Goal: Transaction & Acquisition: Purchase product/service

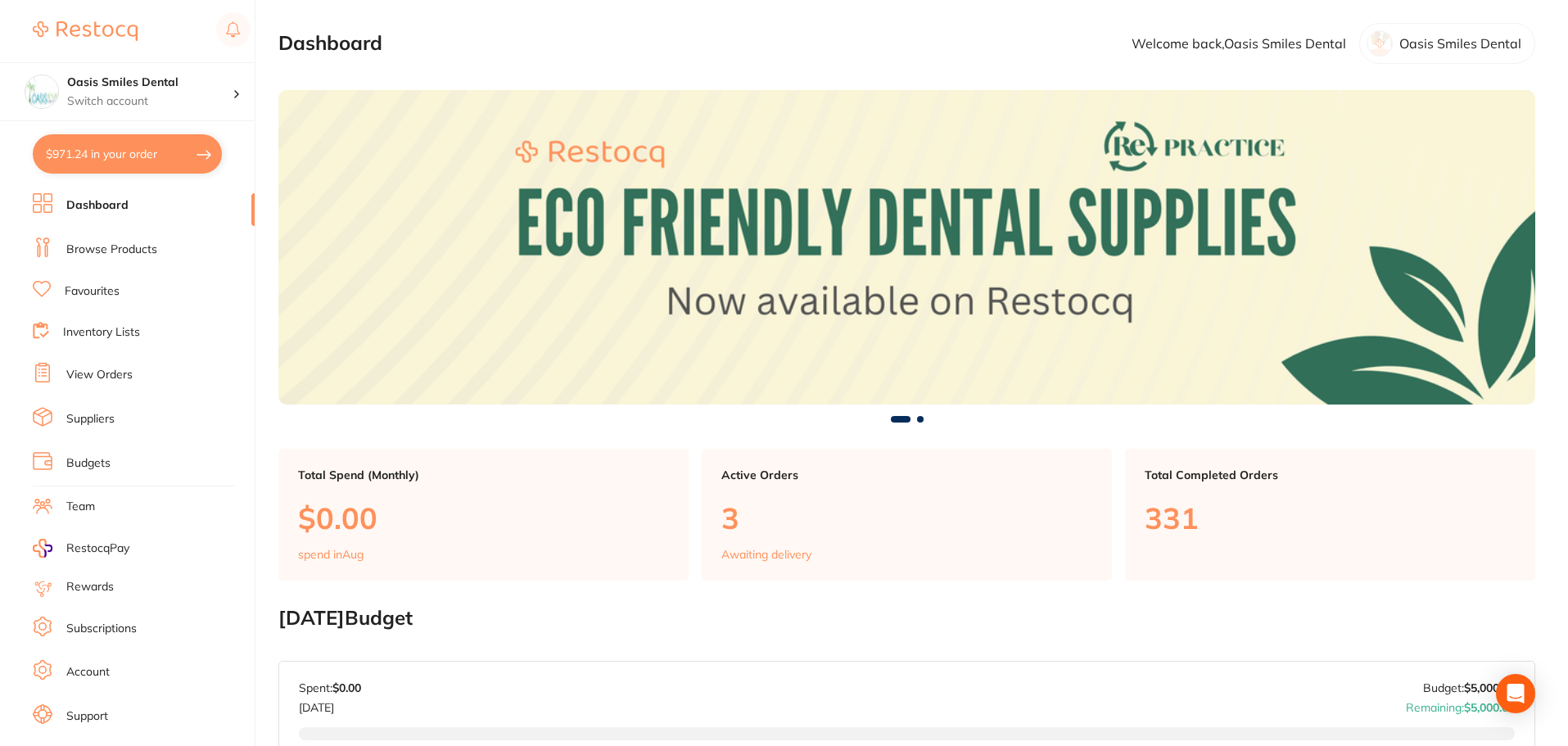
click at [94, 250] on link "Browse Products" at bounding box center [111, 249] width 91 height 16
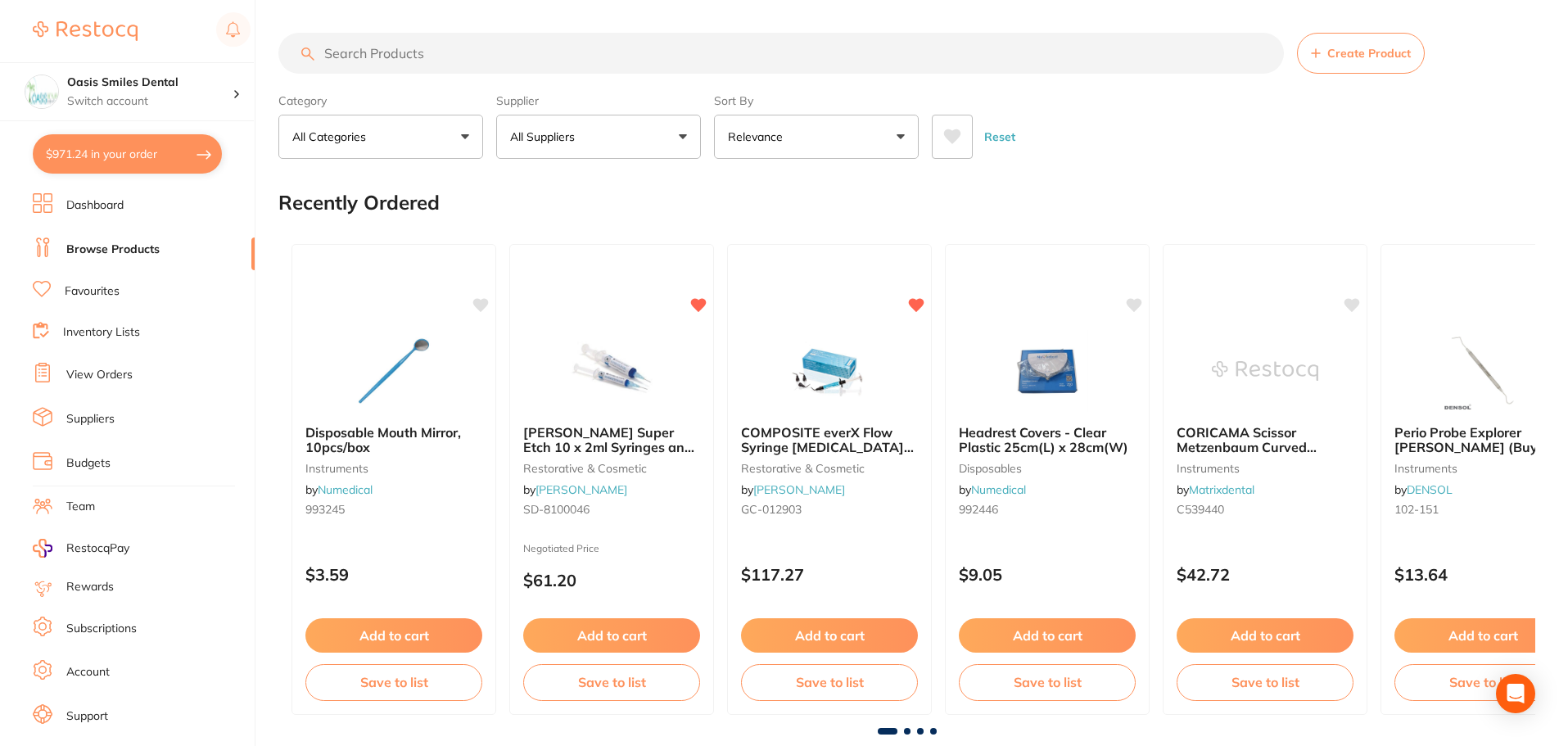
click at [425, 52] on input "search" at bounding box center [780, 53] width 1005 height 41
paste input "pb41509"
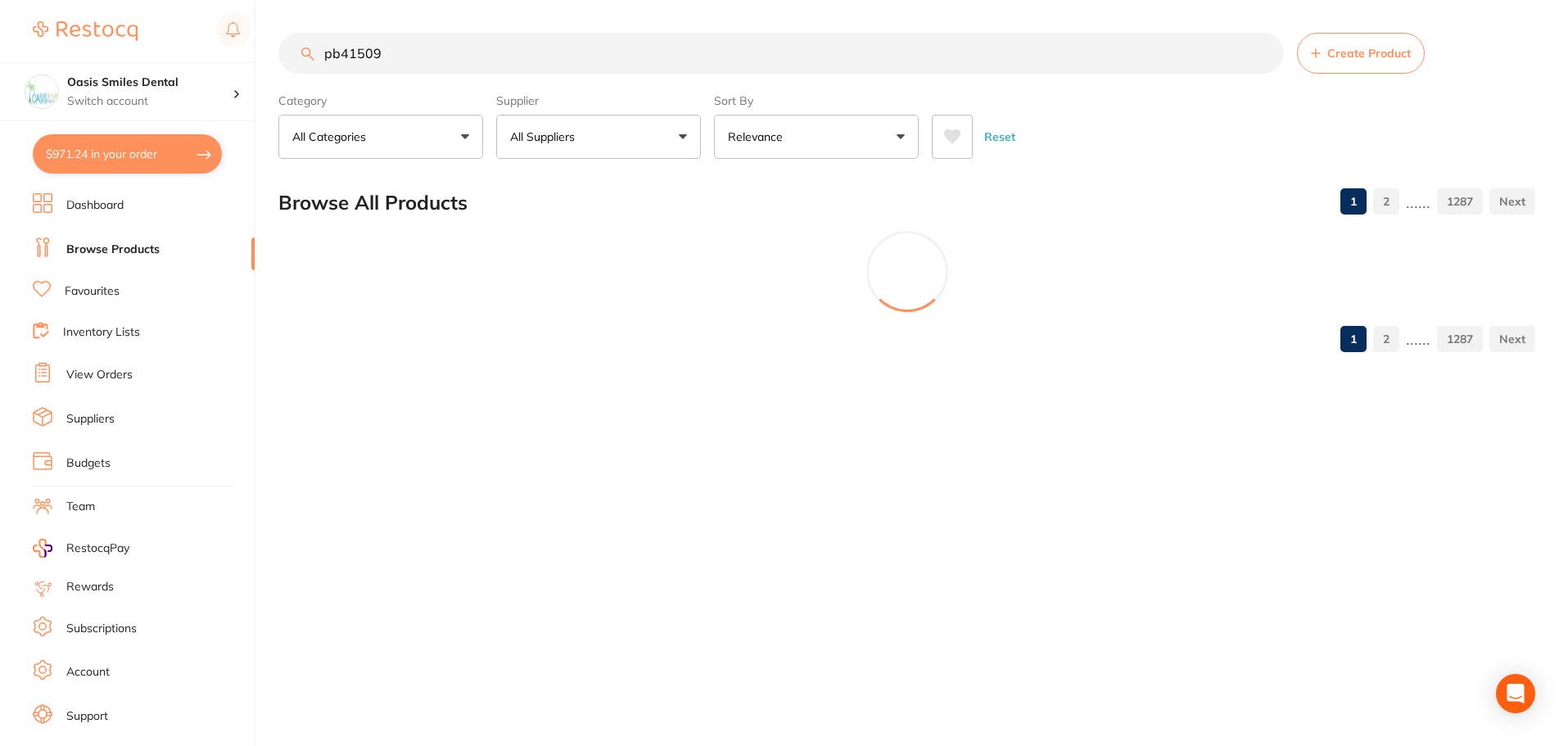
type input "pb41509"
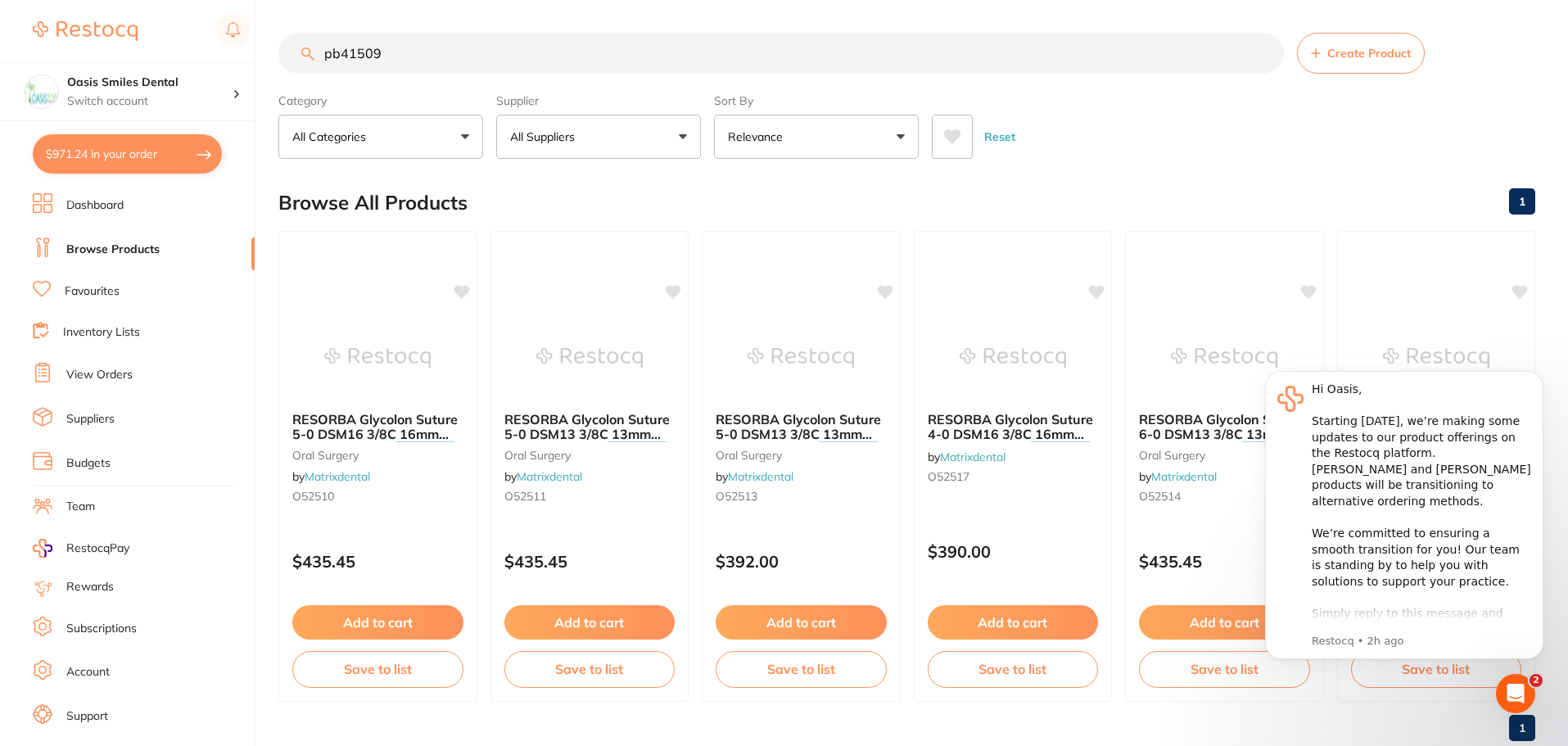
click at [126, 159] on button "$971.24 in your order" at bounding box center [127, 154] width 189 height 39
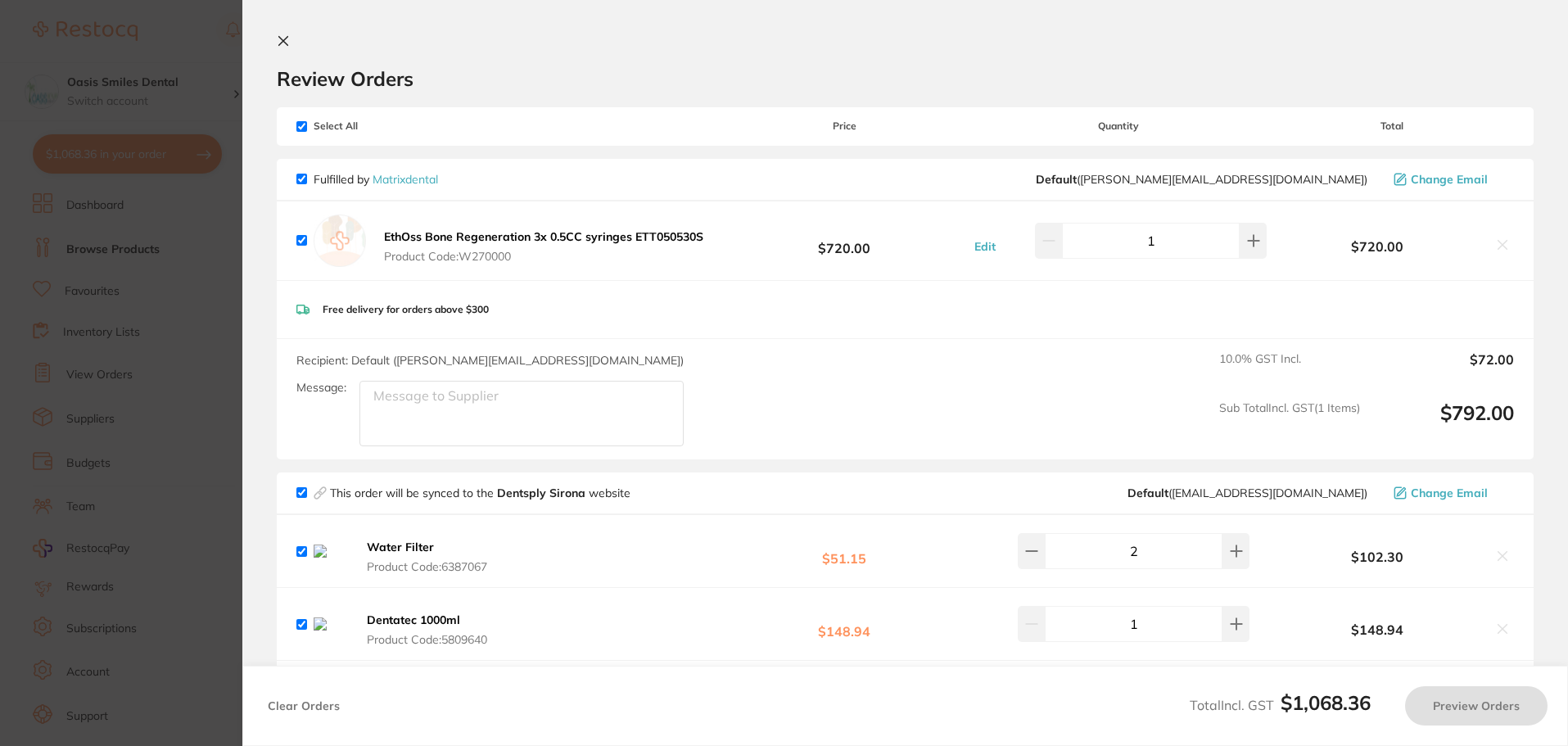
checkbox input "true"
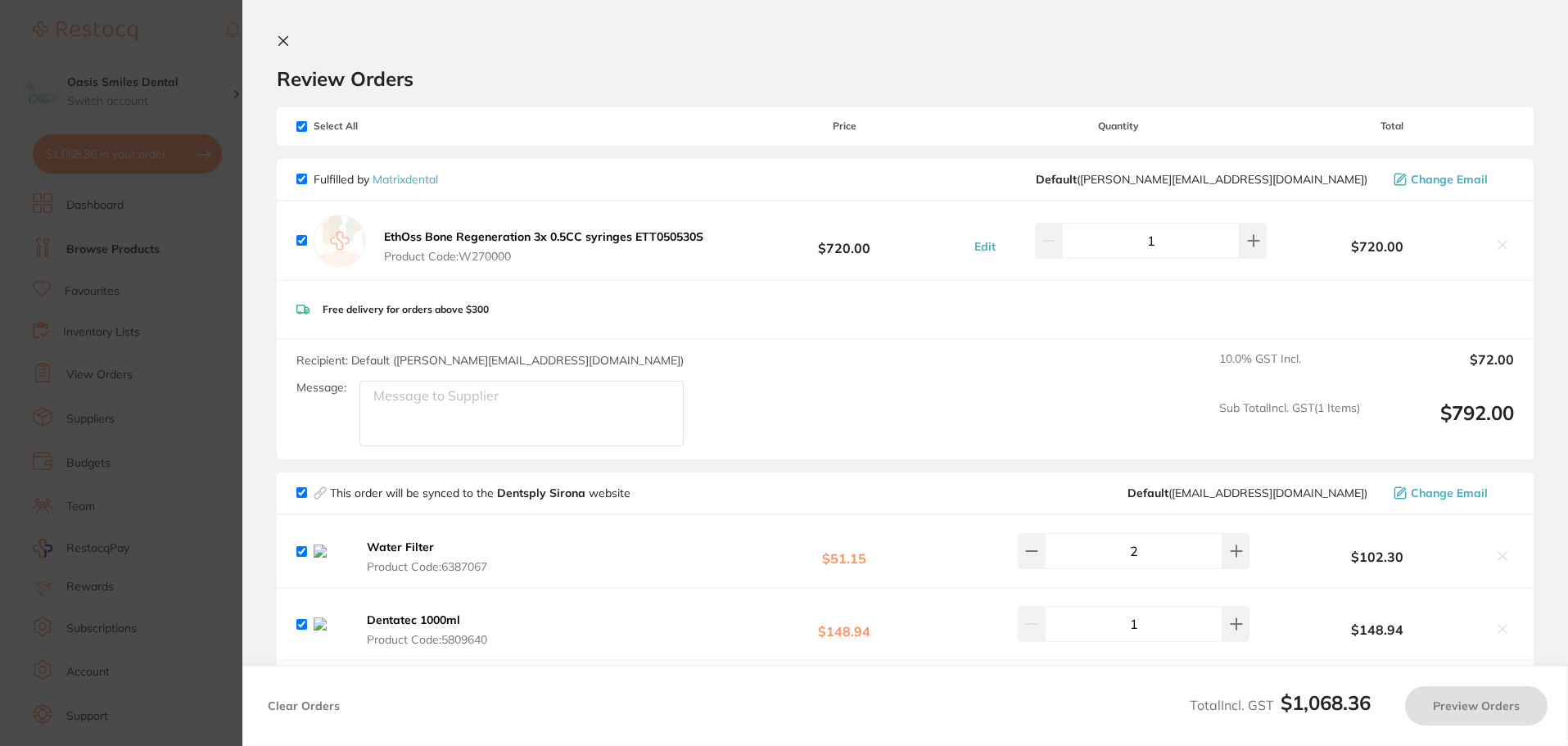
checkbox input "true"
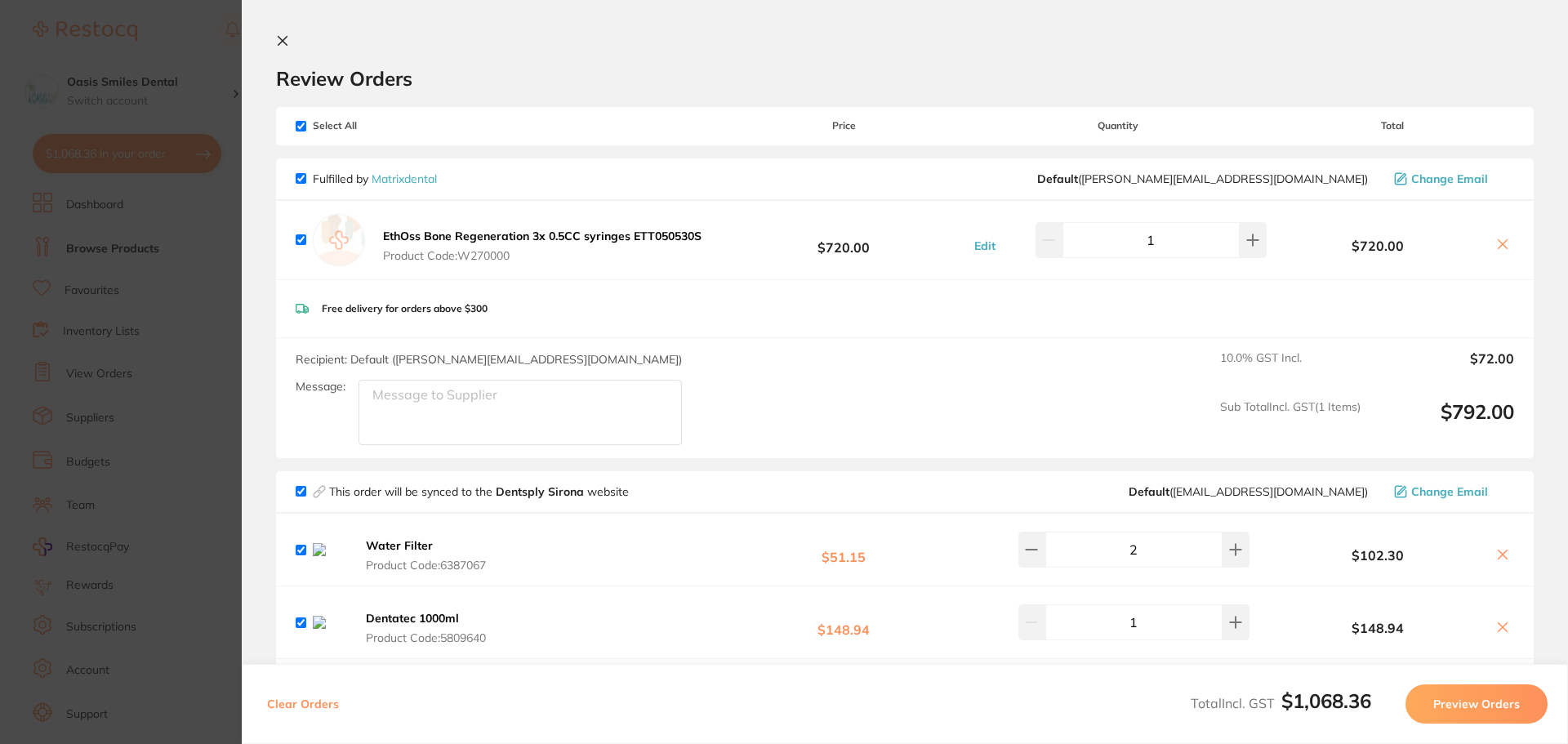
click at [287, 41] on icon at bounding box center [282, 41] width 13 height 13
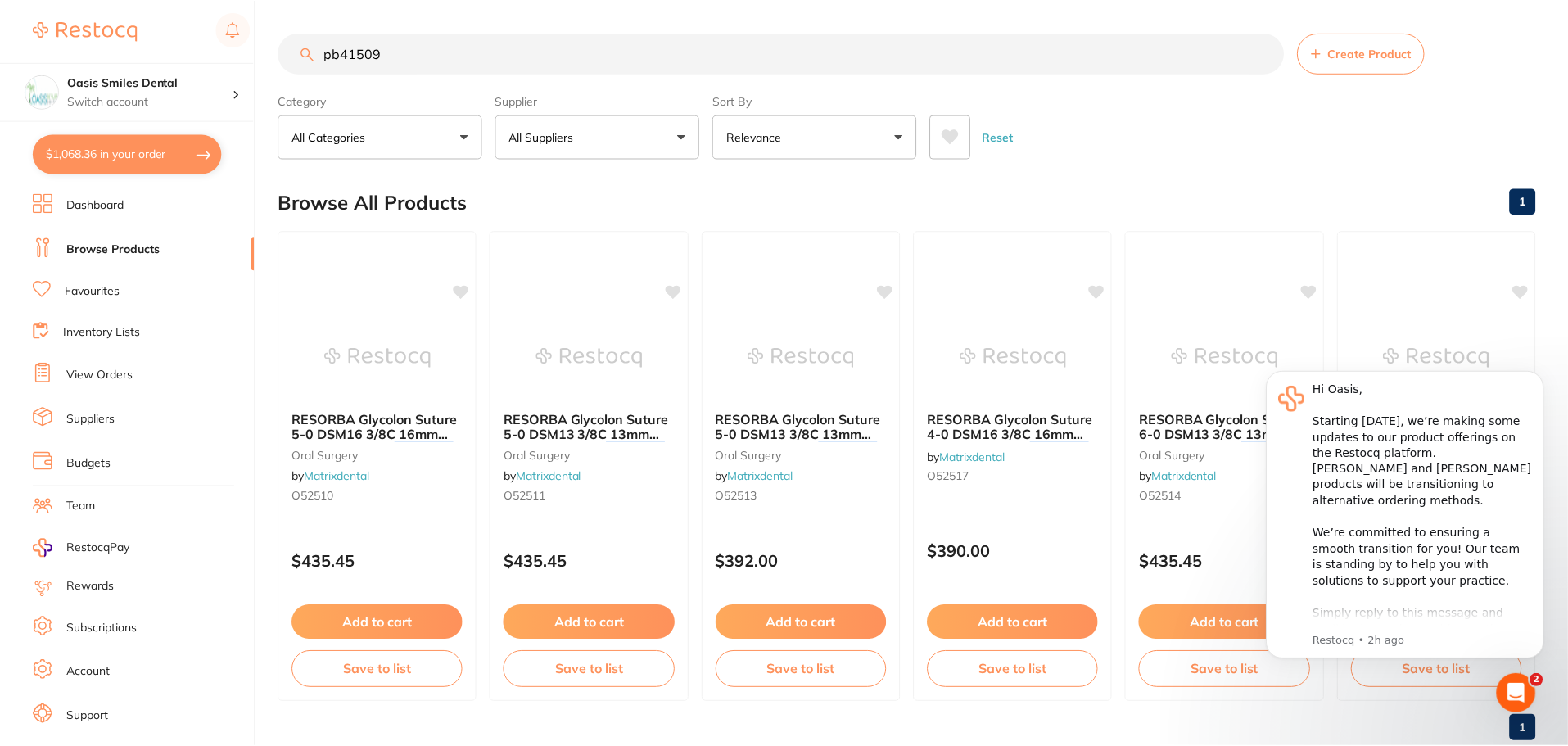
scroll to position [1, 0]
click at [134, 153] on button "$1,068.36 in your order" at bounding box center [127, 154] width 189 height 39
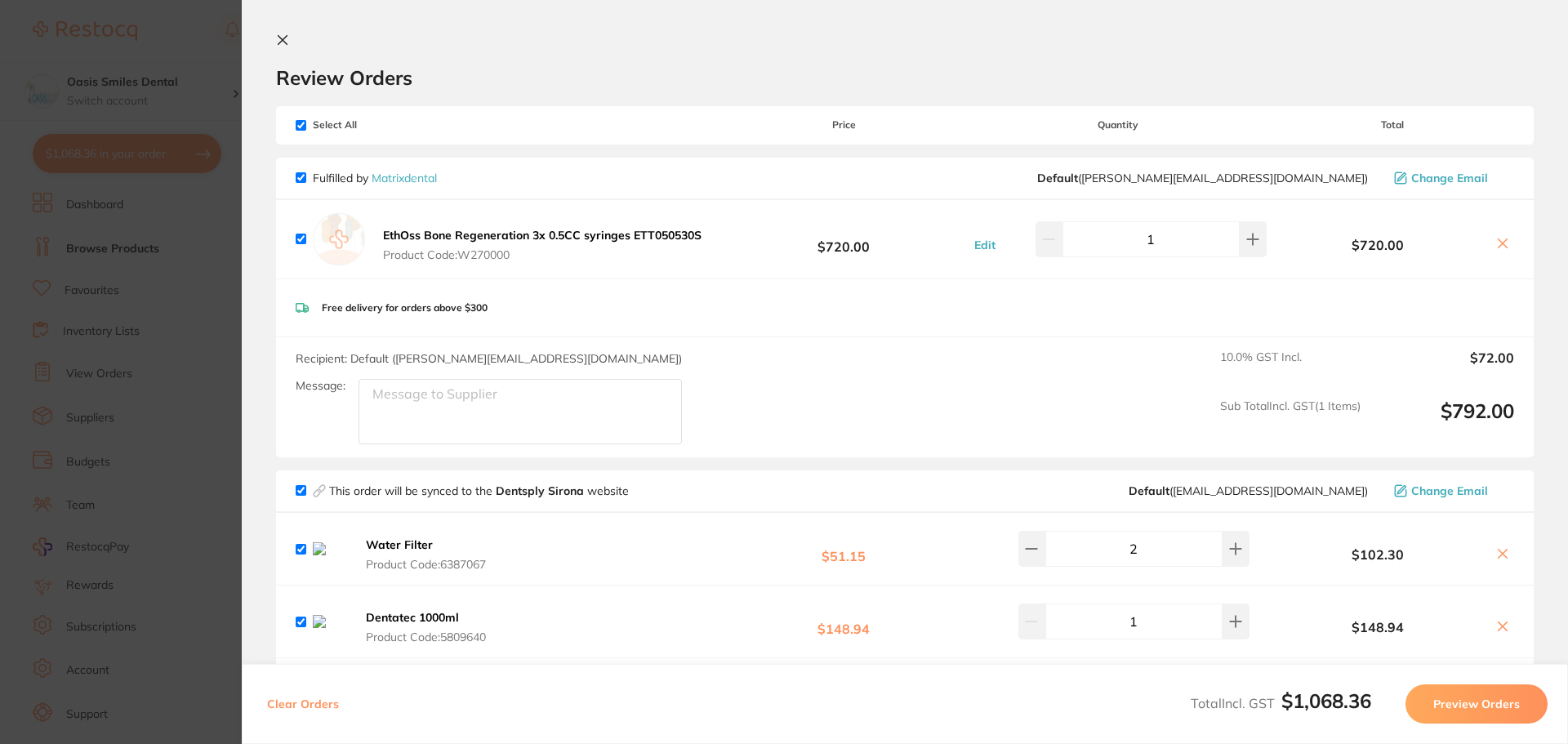
scroll to position [0, 0]
click at [282, 40] on icon at bounding box center [283, 41] width 9 height 9
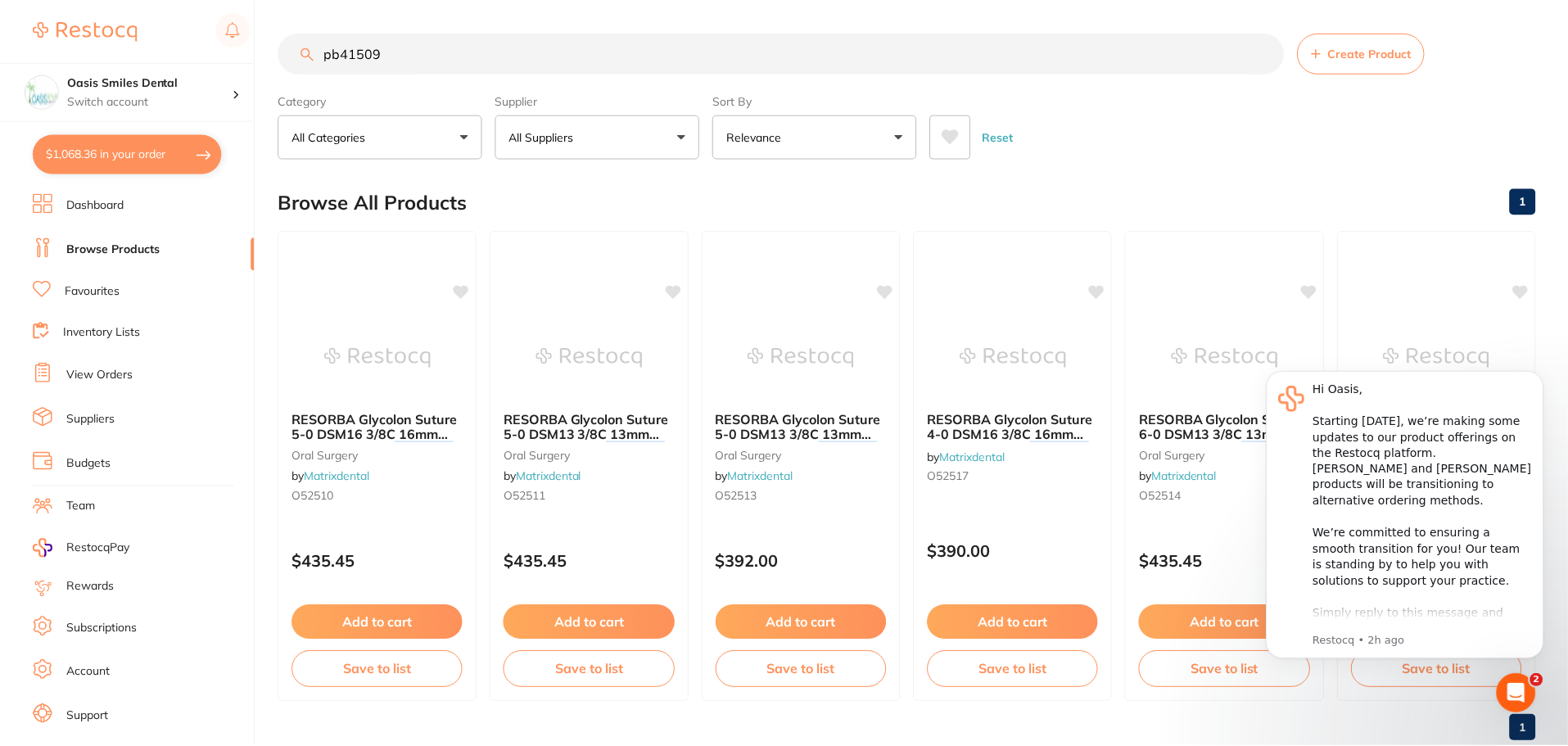
scroll to position [1, 0]
click at [355, 620] on button "Add to cart" at bounding box center [377, 624] width 172 height 36
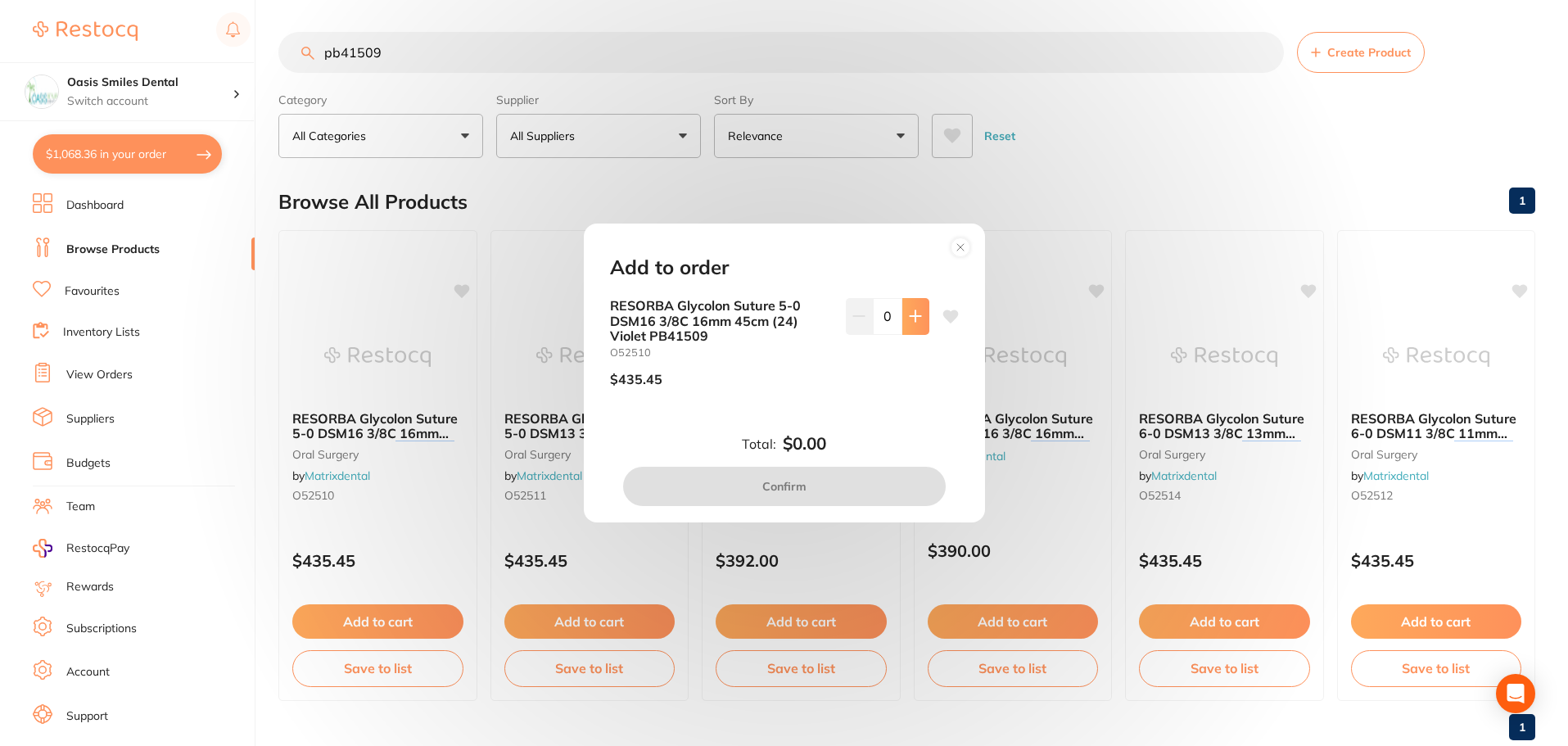
click at [910, 321] on icon at bounding box center [915, 316] width 13 height 13
type input "1"
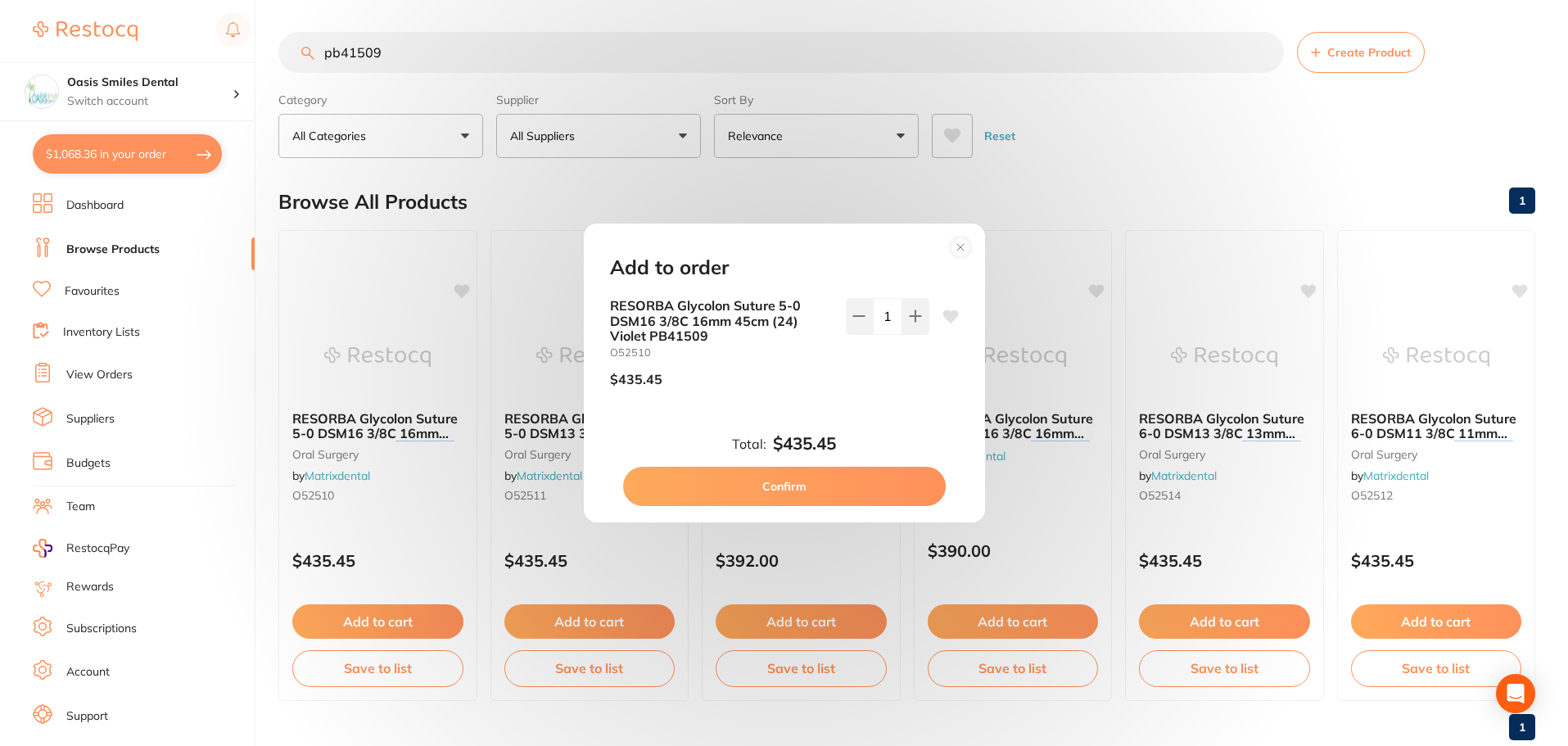
click at [844, 478] on button "Confirm" at bounding box center [784, 486] width 322 height 39
checkbox input "false"
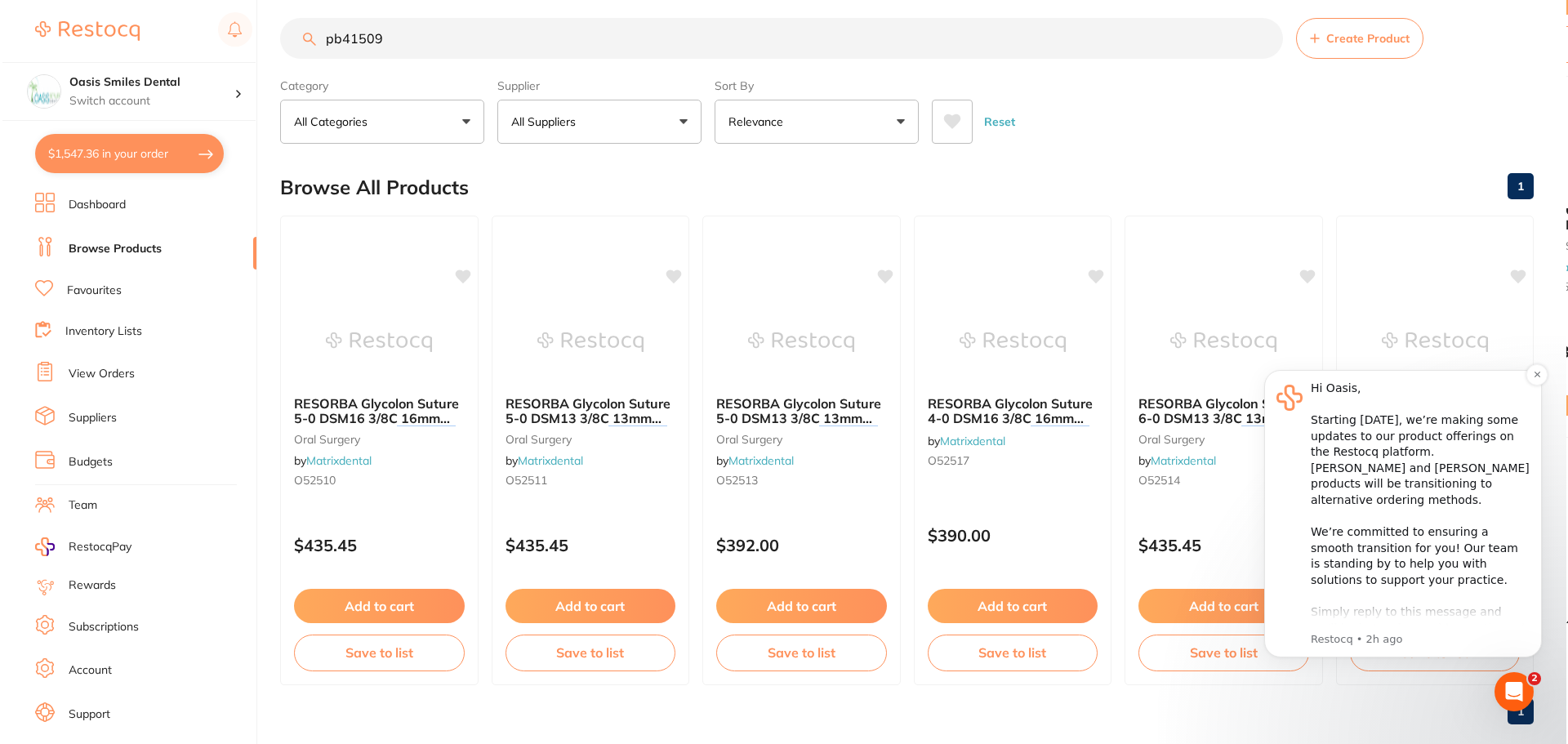
scroll to position [0, 0]
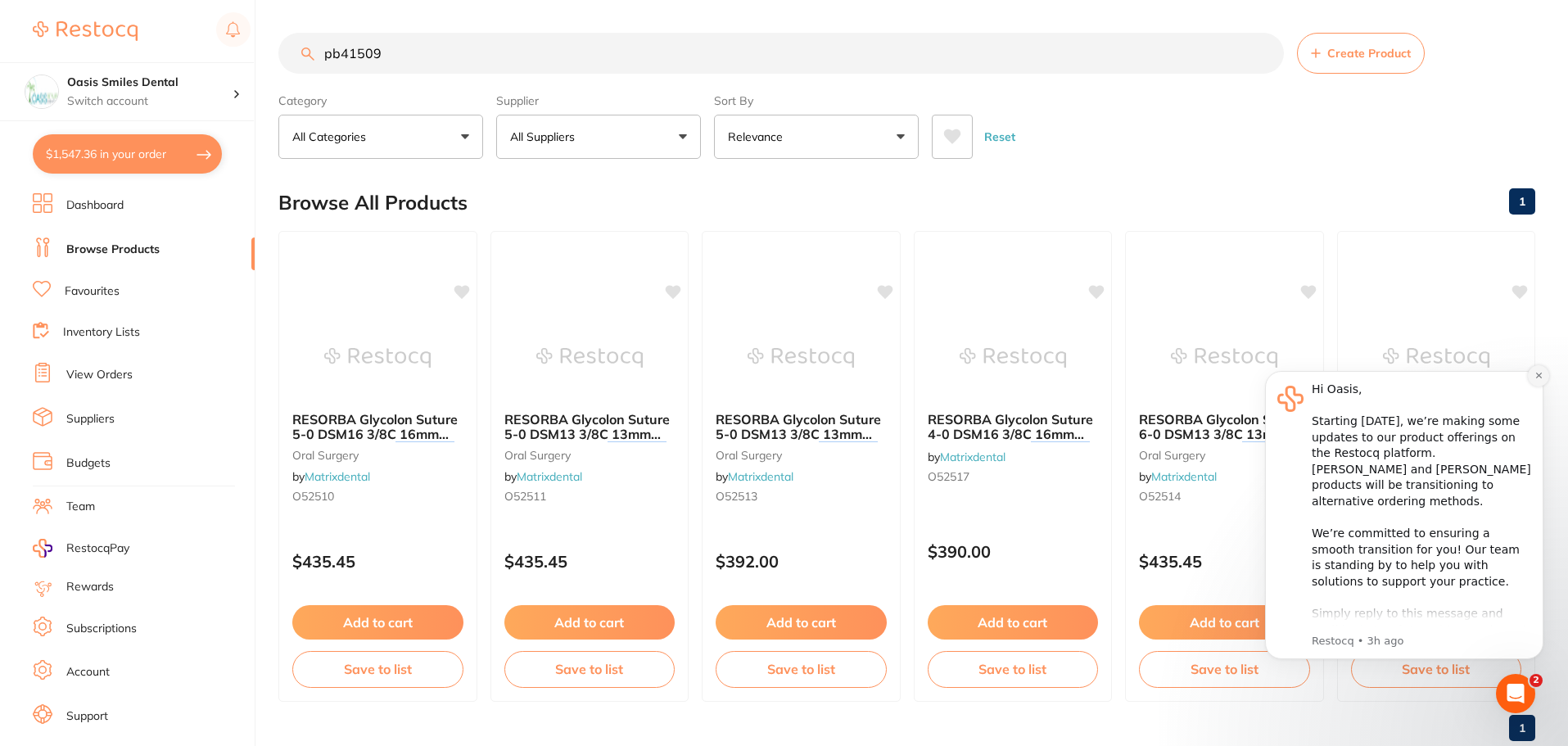
click at [1532, 377] on button "Dismiss notification" at bounding box center [1538, 376] width 22 height 22
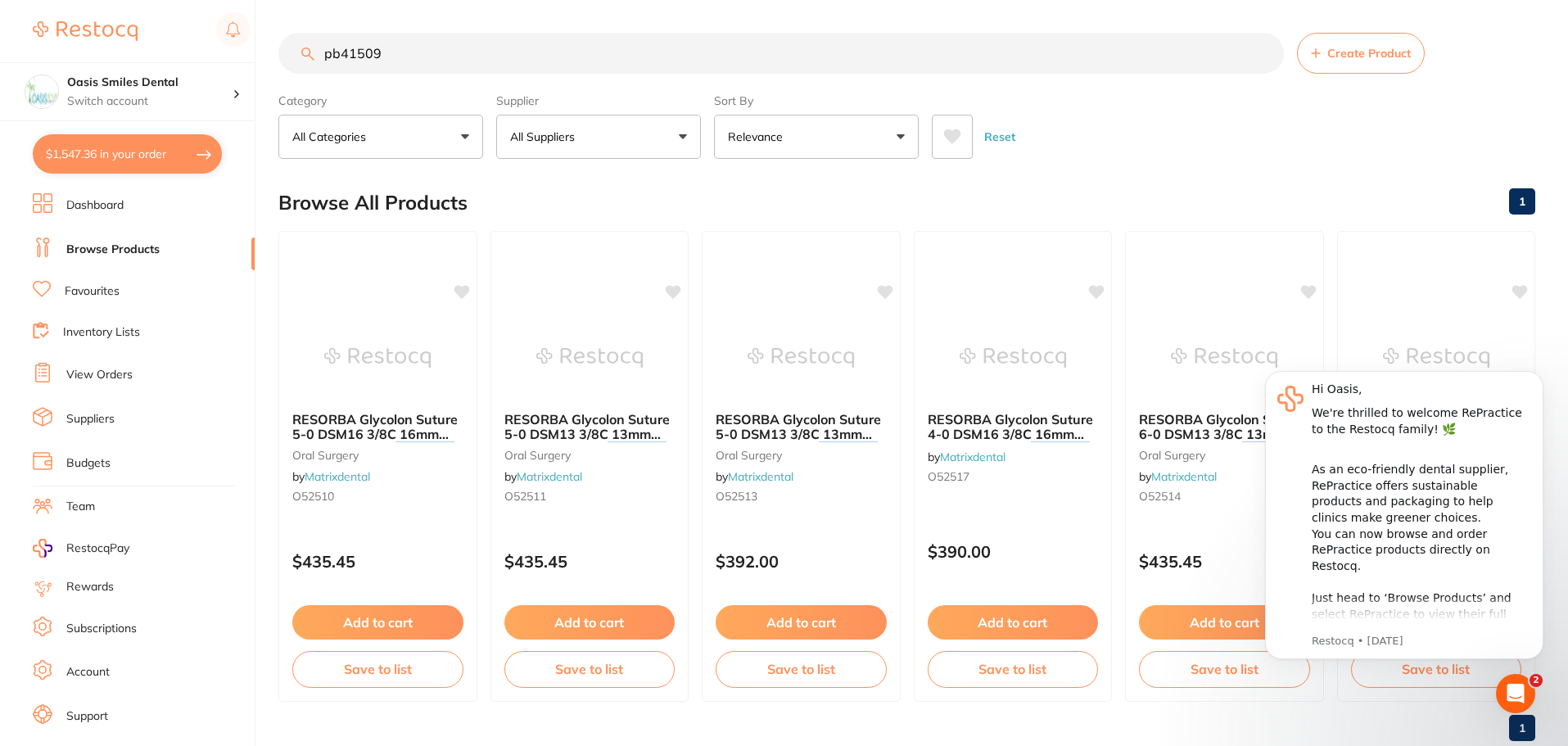
click at [109, 155] on button "$1,547.36 in your order" at bounding box center [127, 154] width 189 height 39
checkbox input "true"
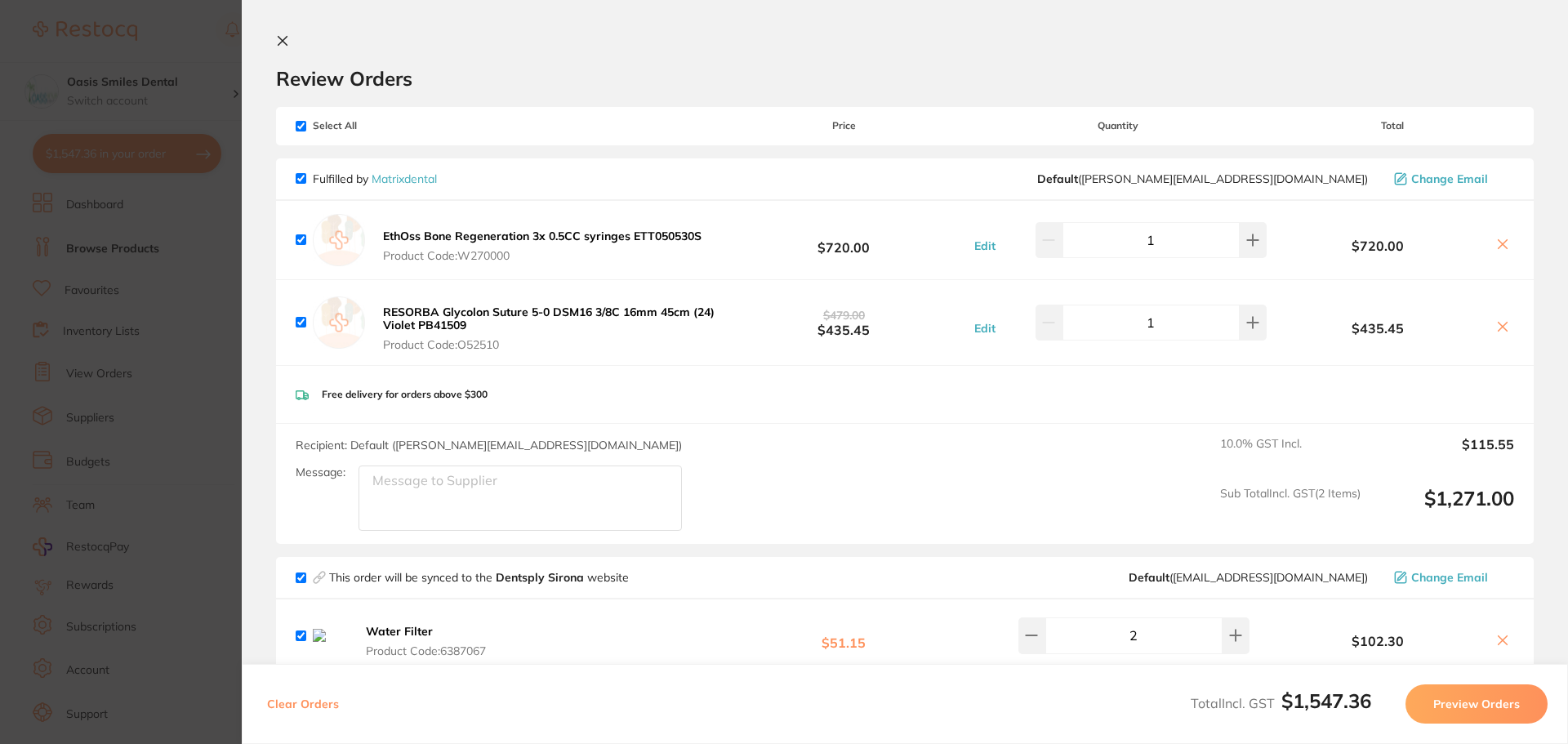
click at [286, 47] on icon at bounding box center [282, 41] width 13 height 13
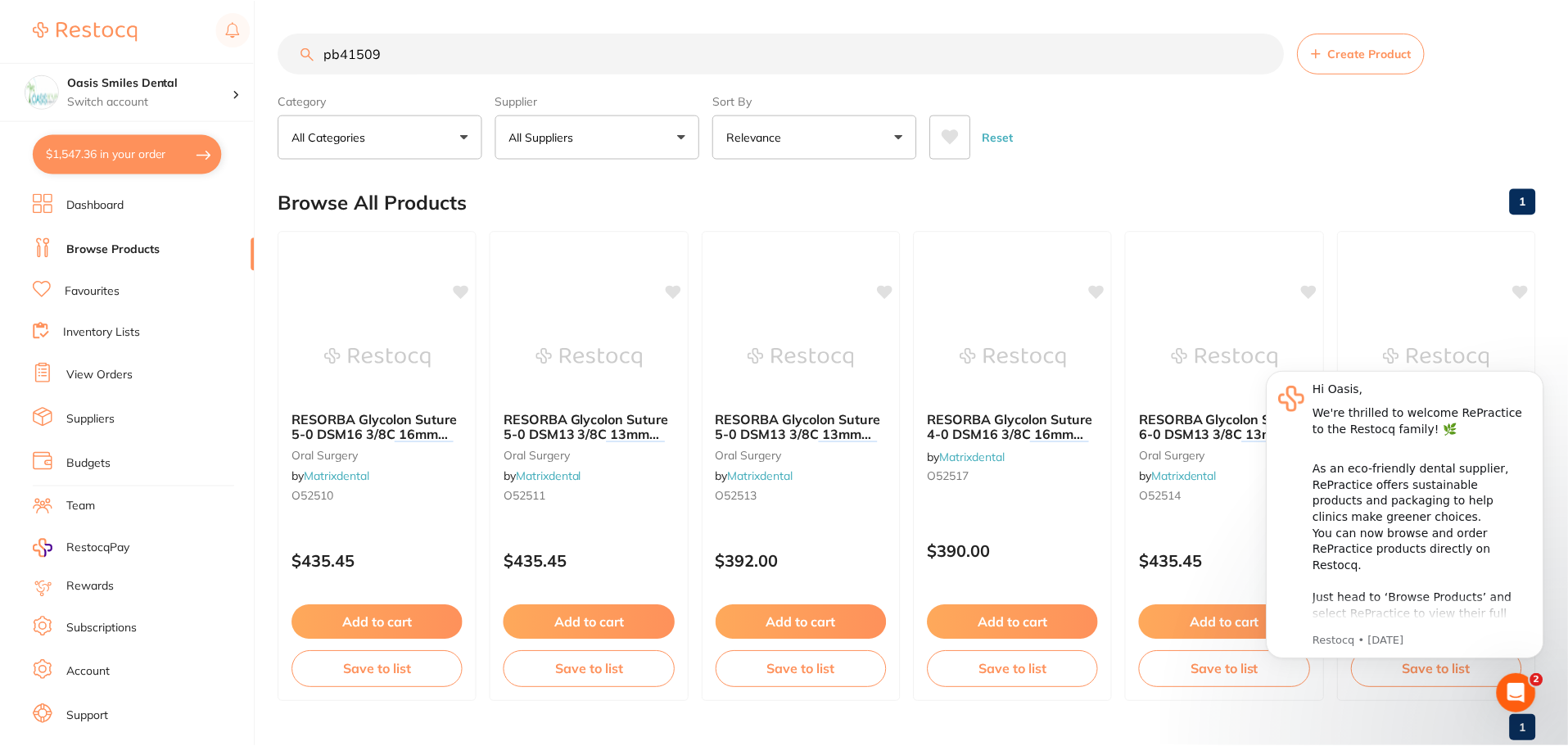
scroll to position [1, 0]
